Goal: Transaction & Acquisition: Register for event/course

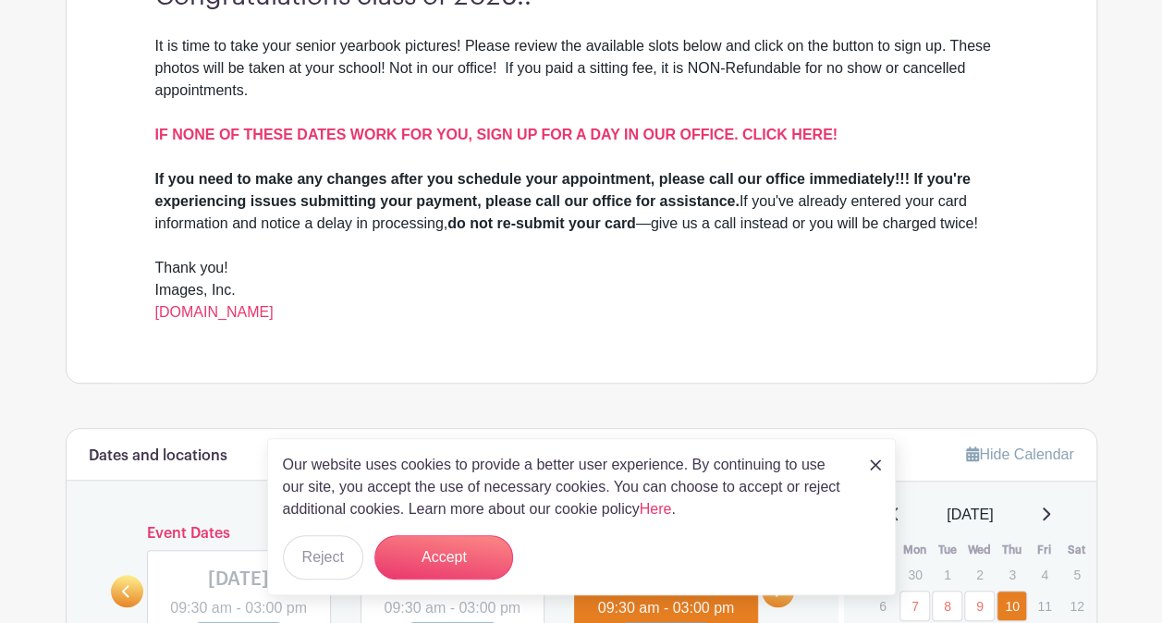
scroll to position [589, 0]
click at [256, 310] on link "[DOMAIN_NAME]" at bounding box center [214, 313] width 118 height 16
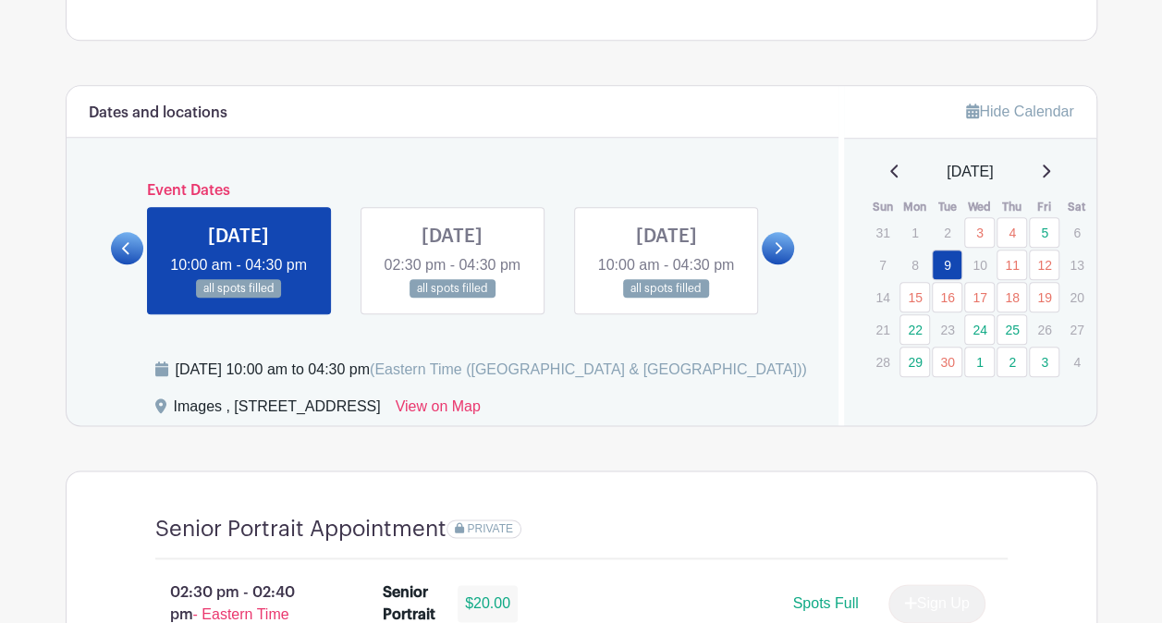
scroll to position [912, 0]
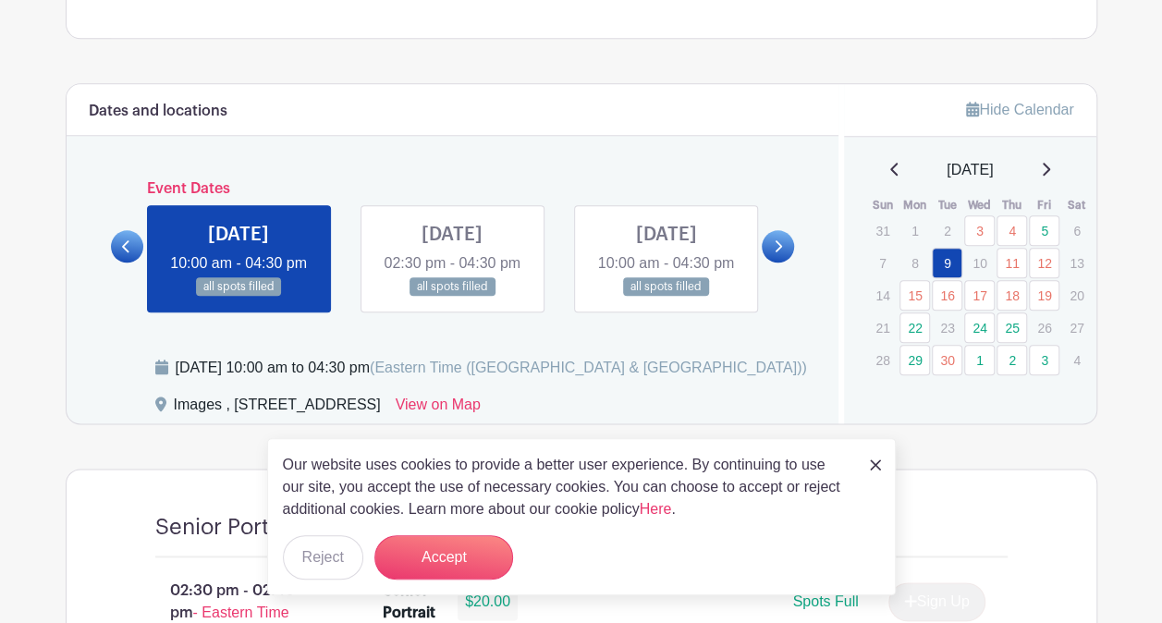
click at [1050, 165] on icon at bounding box center [1046, 169] width 7 height 13
click at [917, 264] on link "6" at bounding box center [914, 263] width 30 height 30
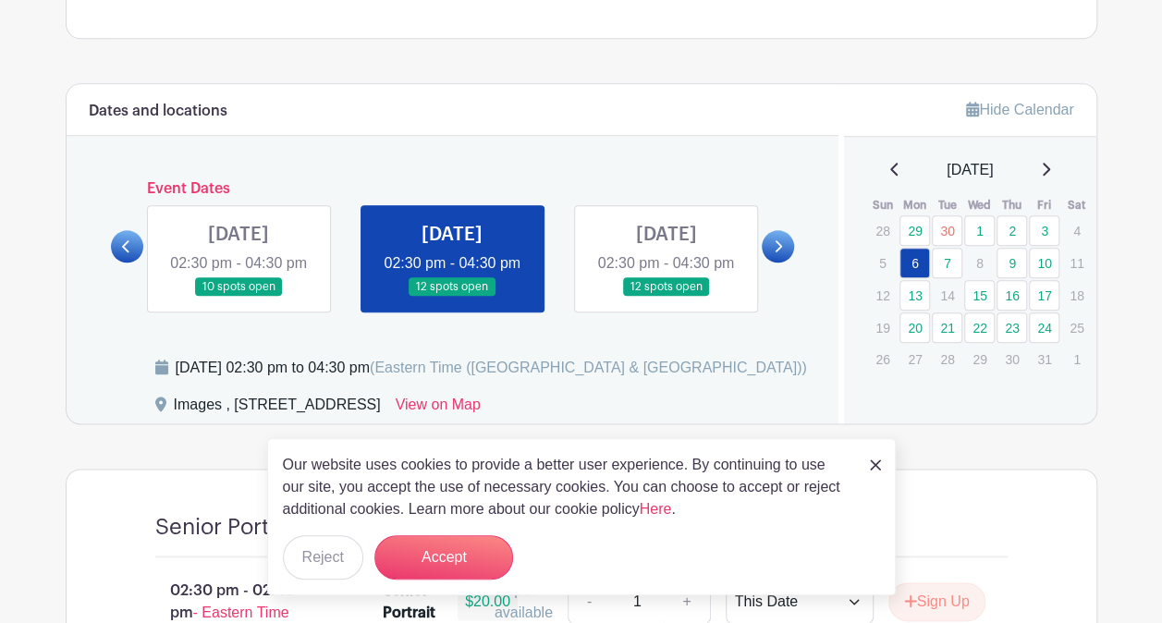
click at [128, 253] on icon at bounding box center [126, 246] width 8 height 14
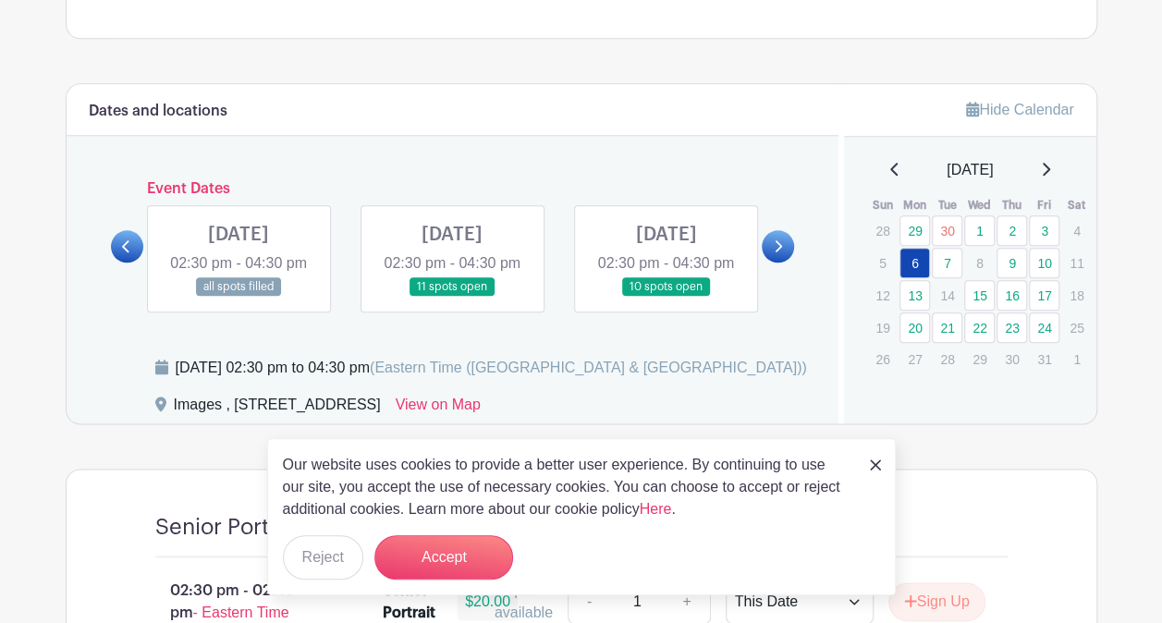
click at [794, 258] on div "Dates and locations Event Dates MON Jun 02, 2025 09:30 am - 04:00 pm 16 spots o…" at bounding box center [453, 253] width 773 height 339
click at [777, 253] on icon at bounding box center [778, 246] width 8 height 14
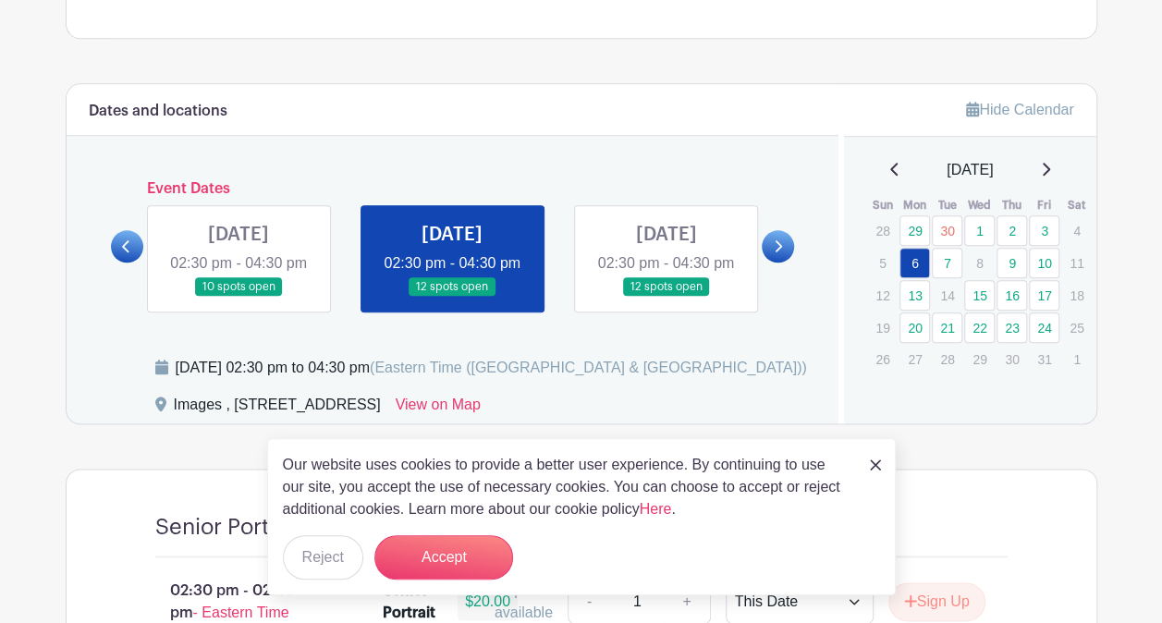
click at [872, 456] on link at bounding box center [875, 464] width 11 height 22
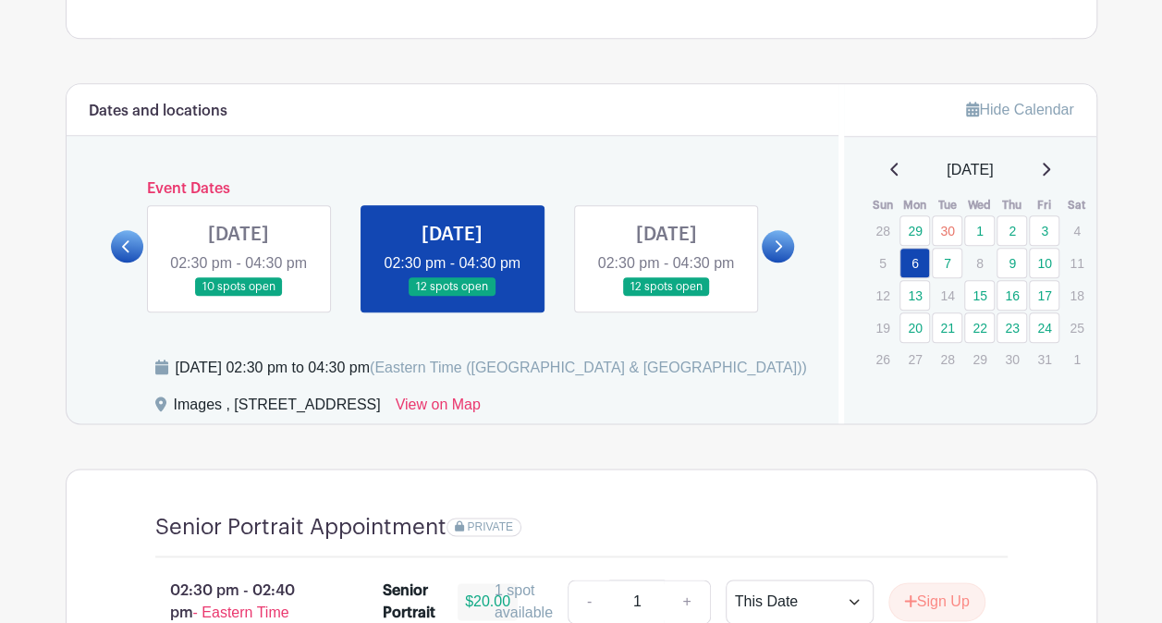
click at [452, 297] on link at bounding box center [452, 297] width 0 height 0
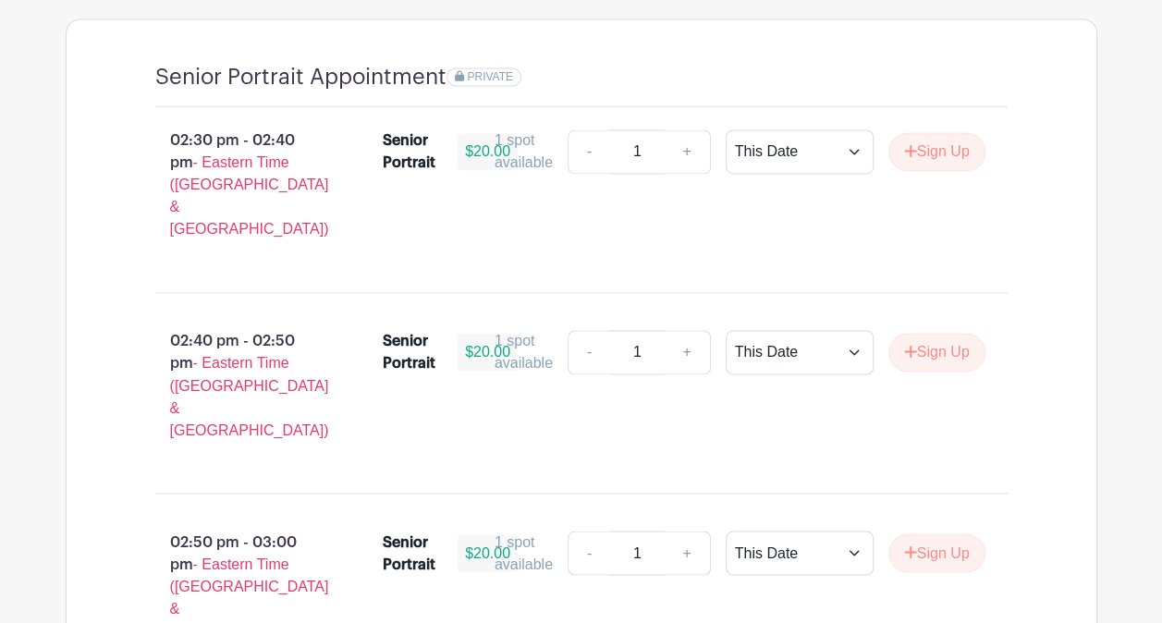
scroll to position [1363, 0]
click at [921, 170] on button "Sign Up" at bounding box center [936, 150] width 97 height 39
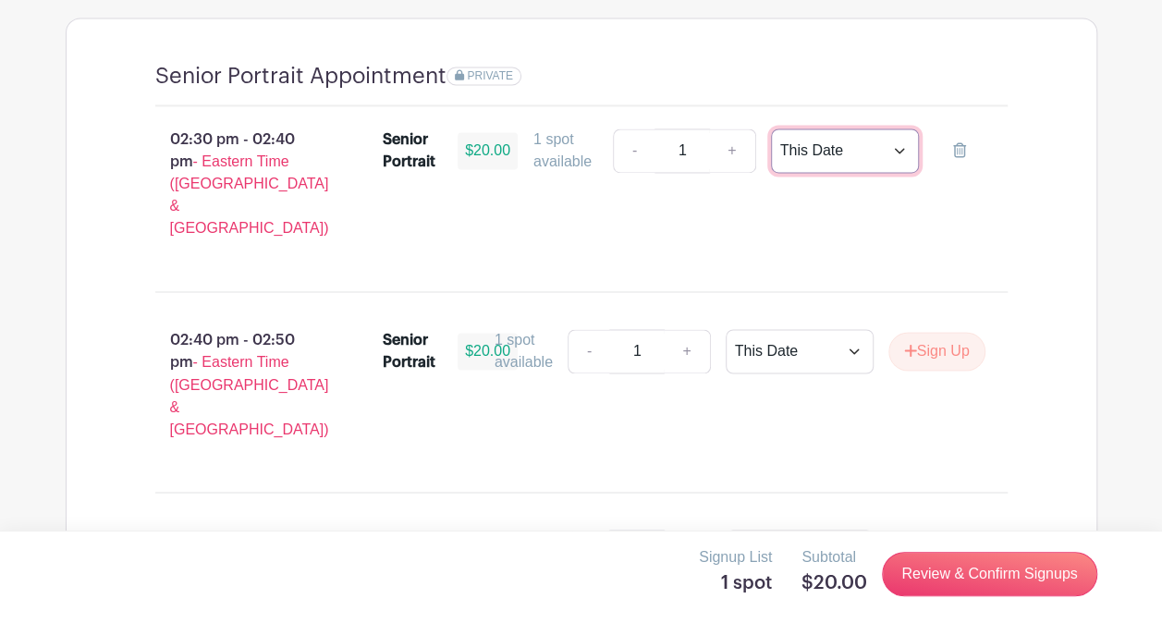
click at [882, 173] on select "This Date Select Dates" at bounding box center [845, 150] width 148 height 44
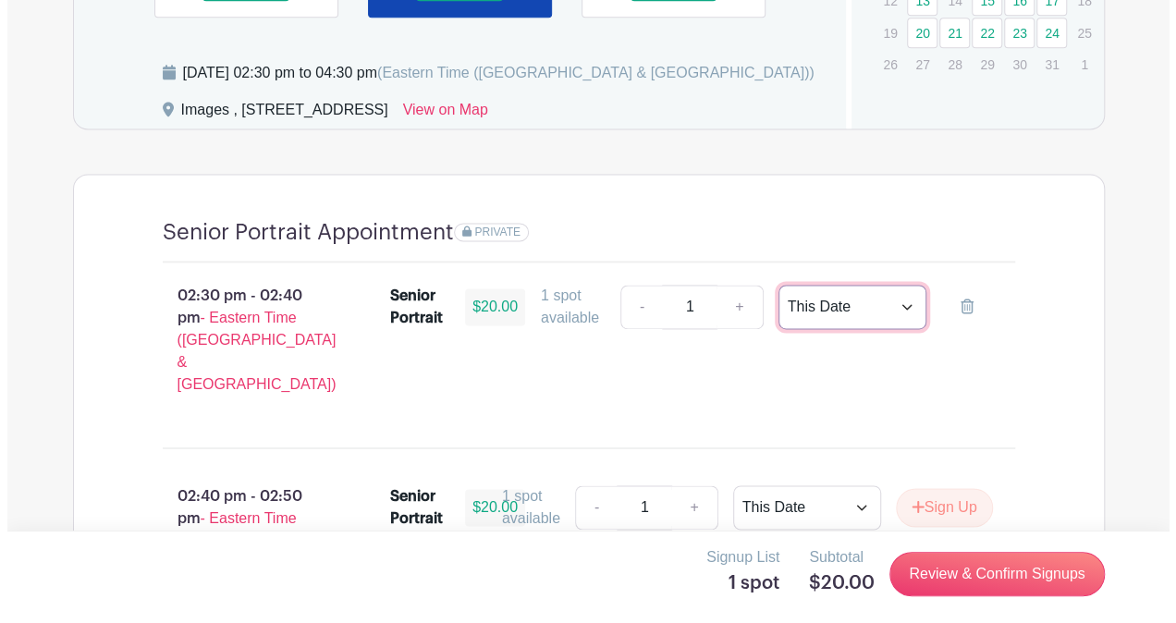
scroll to position [1217, 0]
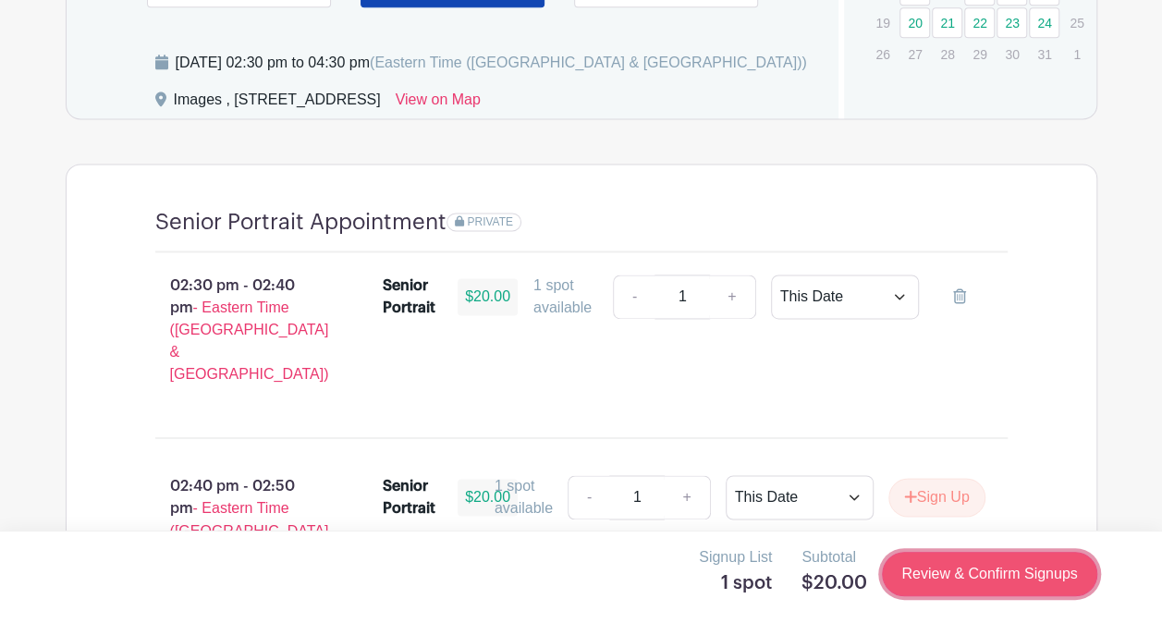
click at [920, 573] on link "Review & Confirm Signups" at bounding box center [989, 574] width 214 height 44
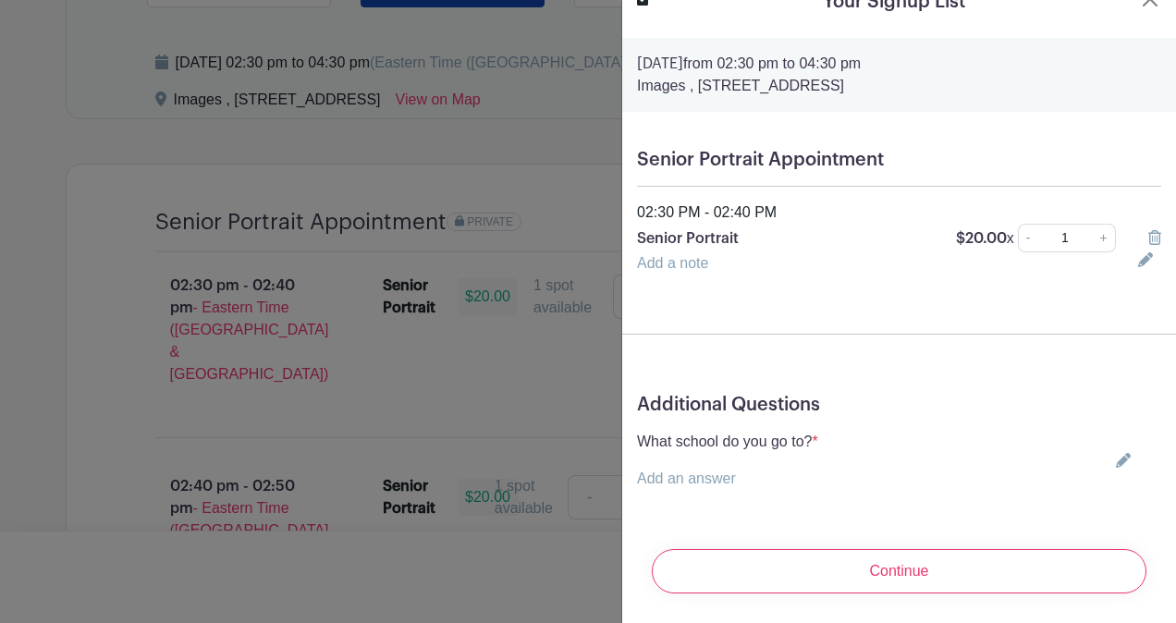
scroll to position [41, 0]
click at [709, 470] on link "Add an answer" at bounding box center [686, 478] width 99 height 16
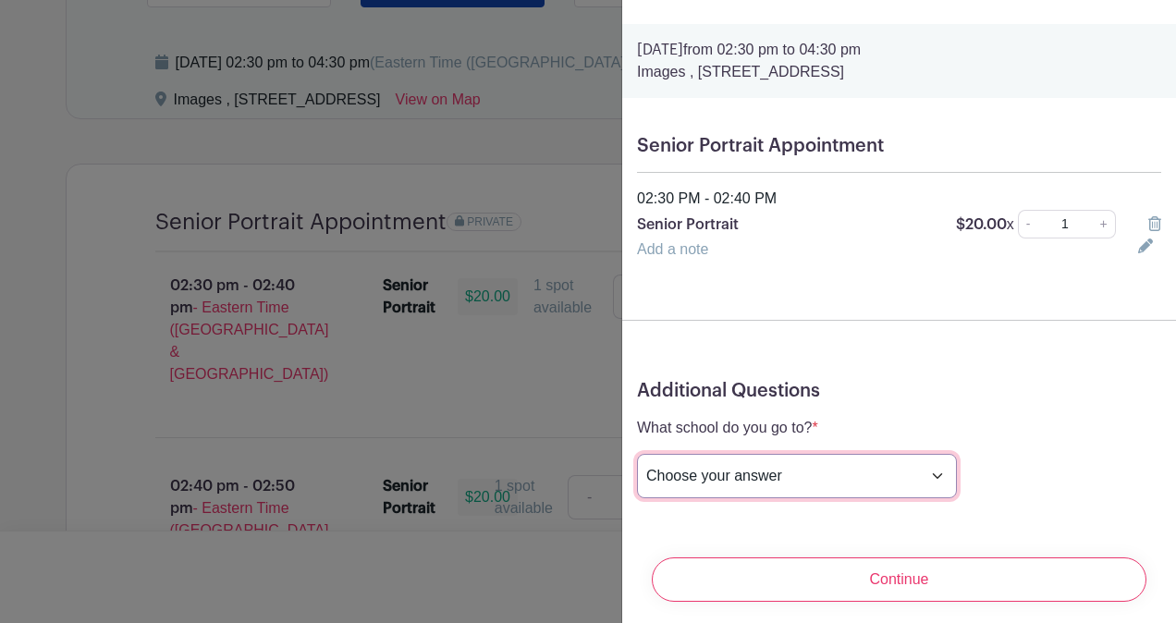
click at [712, 479] on select "Choose your answer Boiling Springs High Broome High Byrnes High Chesnee High Cl…" at bounding box center [797, 476] width 320 height 44
select select "3946"
click at [637, 454] on select "Choose your answer Boiling Springs High Broome High Byrnes High Chesnee High Cl…" at bounding box center [797, 476] width 320 height 44
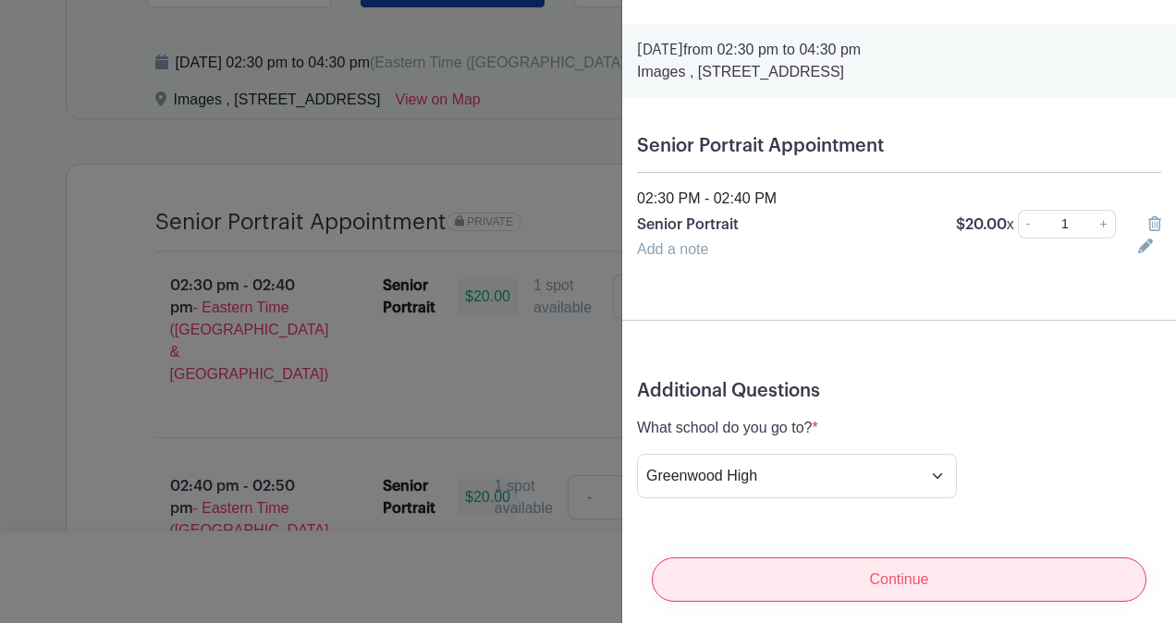
click at [787, 564] on input "Continue" at bounding box center [899, 579] width 494 height 44
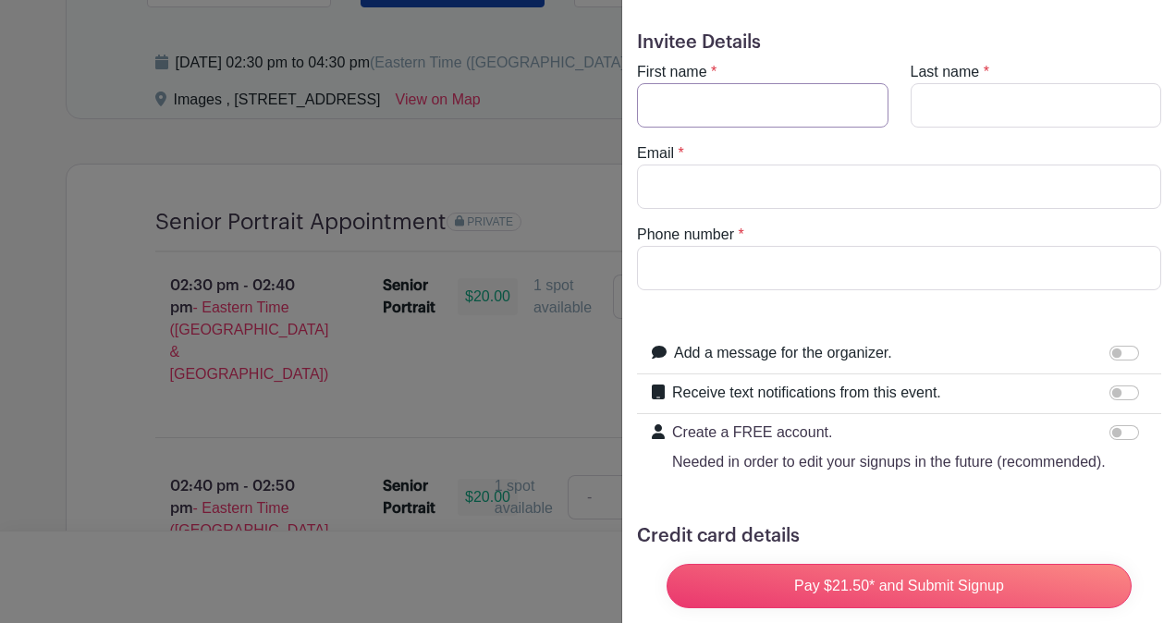
click at [776, 126] on input "First name" at bounding box center [762, 105] width 251 height 44
click at [771, 100] on input "First name" at bounding box center [762, 105] width 251 height 44
type input "Charles"
type input "Fennell"
type input "cfennell2008@gmail.com"
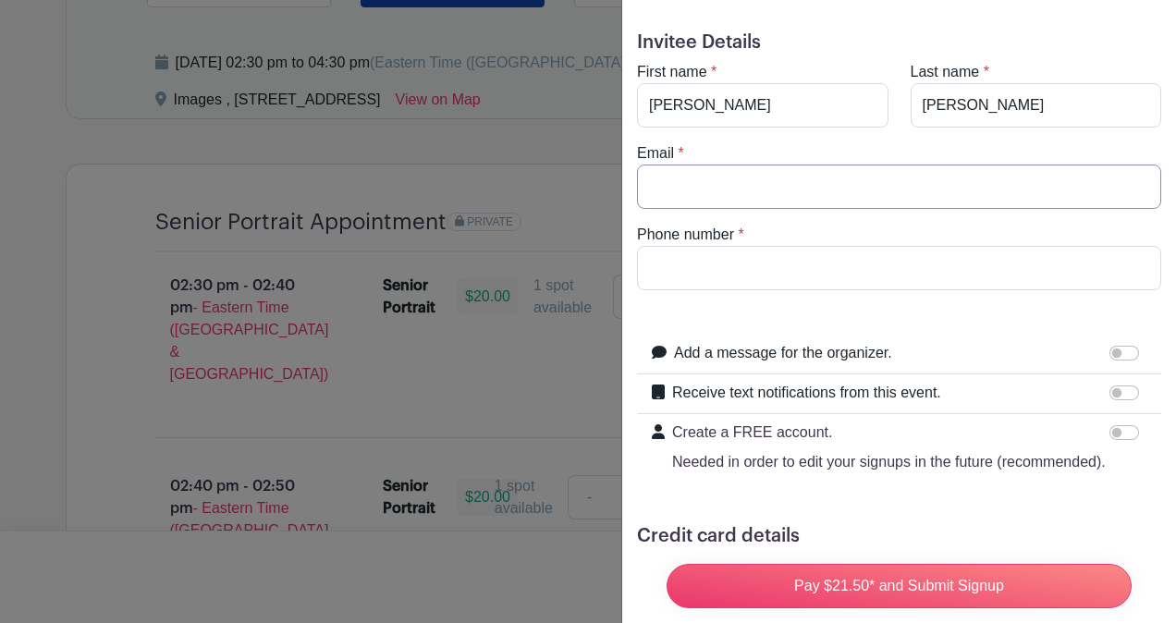
type input "8649939995"
click at [712, 187] on input "cfennell2008@gmail.com" at bounding box center [899, 187] width 524 height 44
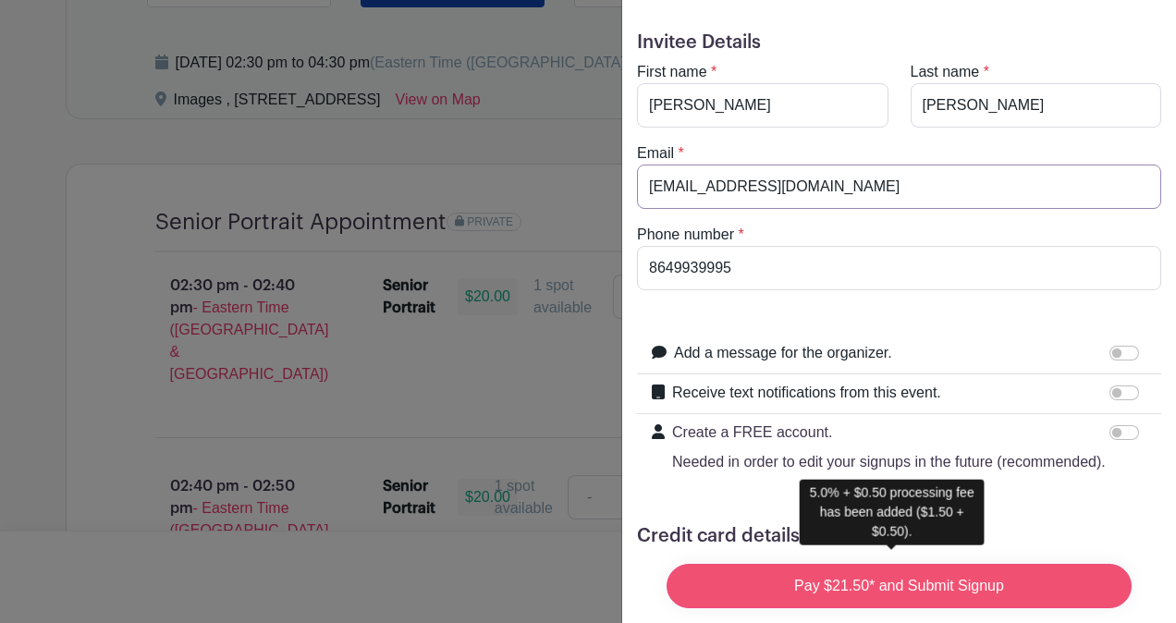
type input "charlesfennell08@gmail.com"
click at [799, 565] on input "Pay $21.50* and Submit Signup" at bounding box center [898, 586] width 465 height 44
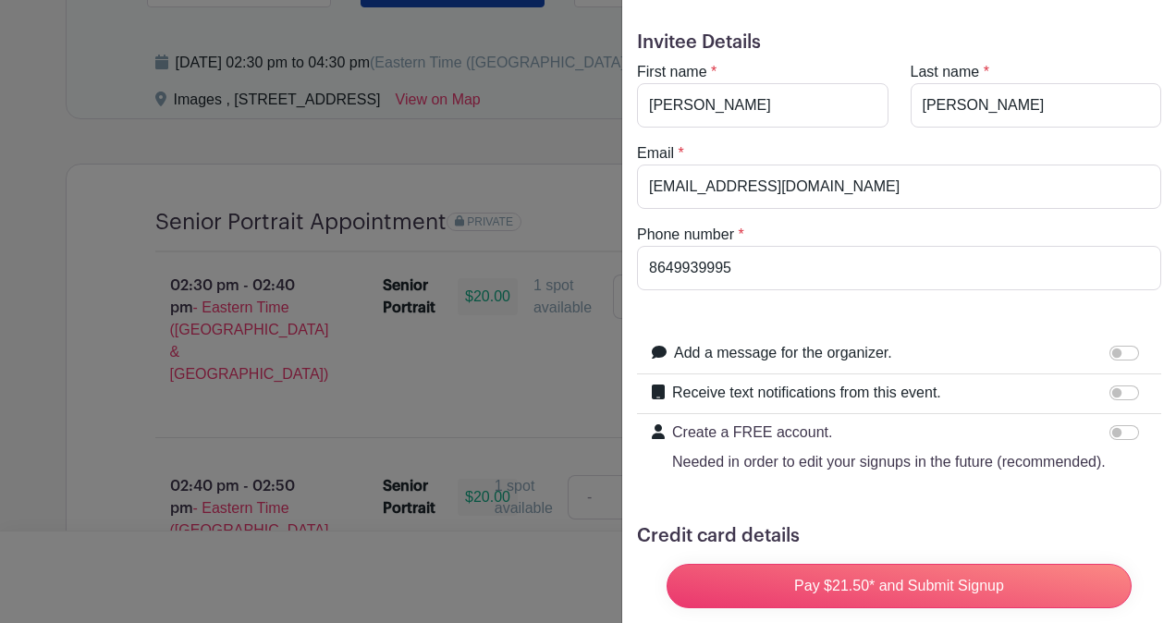
scroll to position [200, 0]
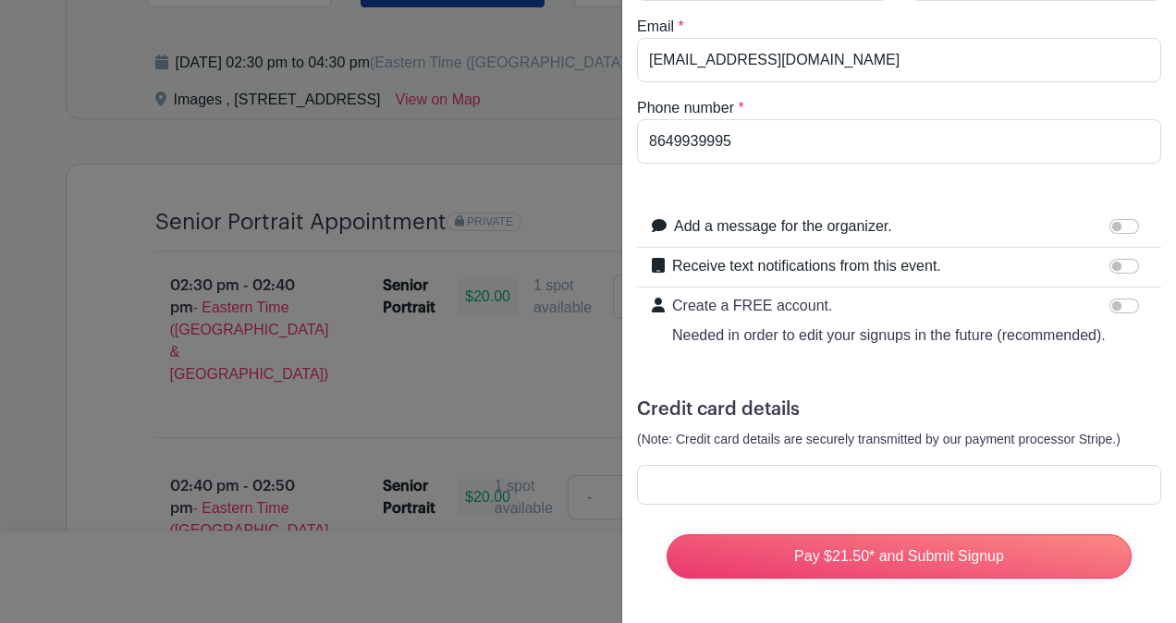
click at [1109, 372] on form "Invitee Details First name * Charles Last name * Fennell Email * charlesfennell…" at bounding box center [899, 249] width 524 height 689
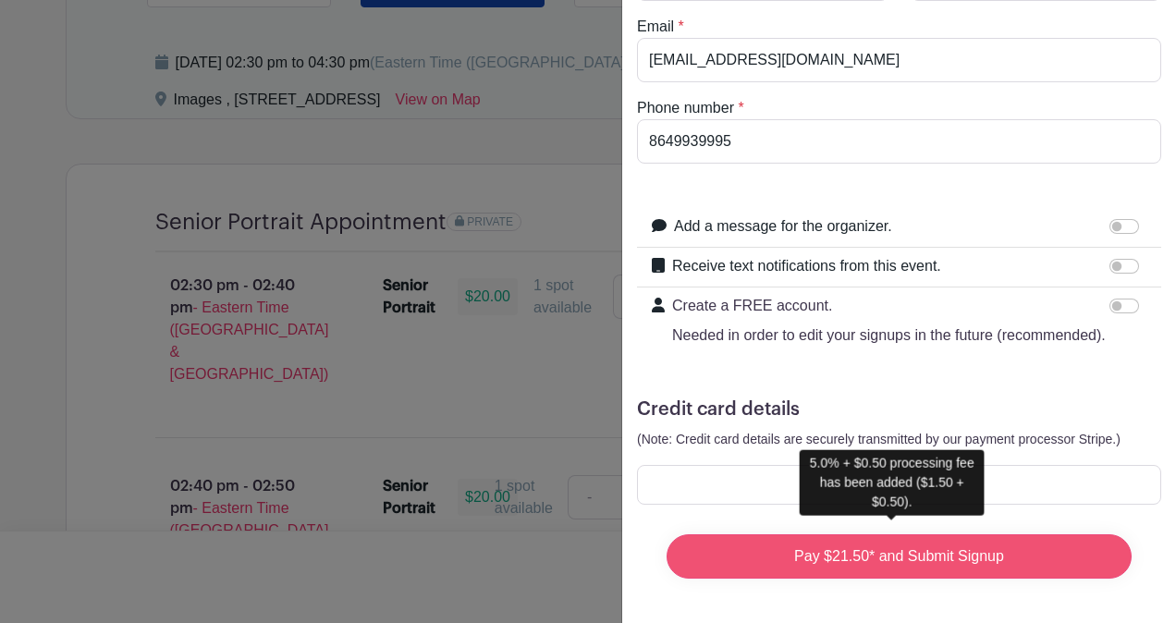
click at [868, 545] on input "Pay $21.50* and Submit Signup" at bounding box center [898, 556] width 465 height 44
